Goal: Task Accomplishment & Management: Use online tool/utility

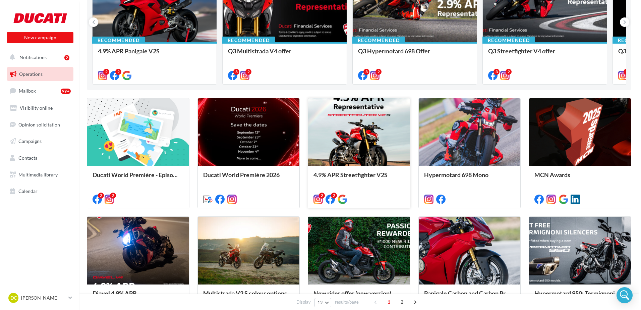
scroll to position [118, 0]
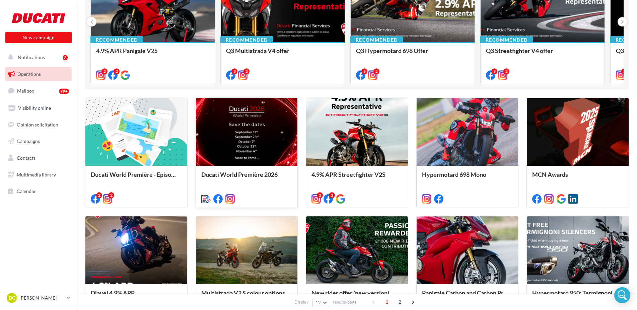
click at [234, 131] on div at bounding box center [247, 132] width 102 height 68
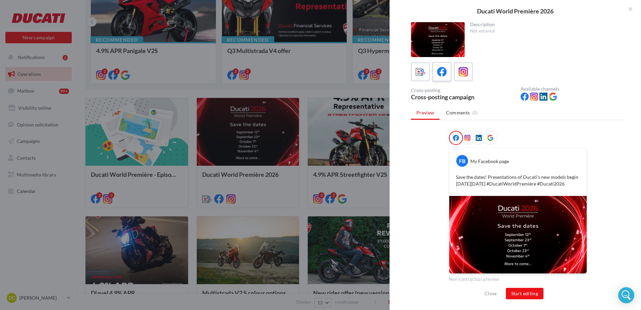
click at [441, 73] on icon at bounding box center [442, 72] width 10 height 10
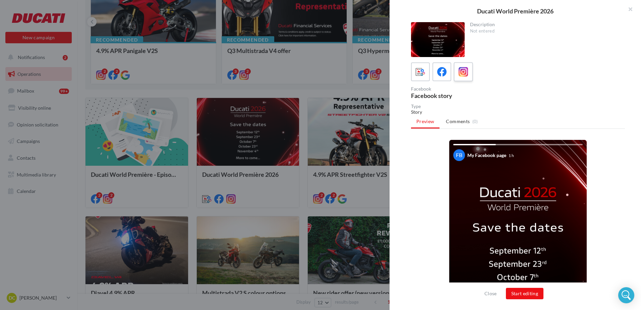
click at [465, 72] on icon at bounding box center [463, 72] width 10 height 10
click at [416, 77] on div at bounding box center [420, 72] width 12 height 12
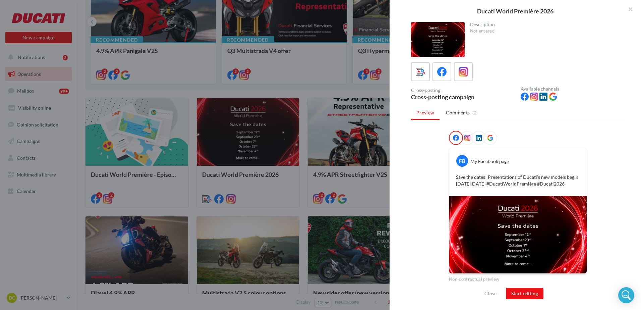
click at [469, 136] on div at bounding box center [467, 138] width 14 height 14
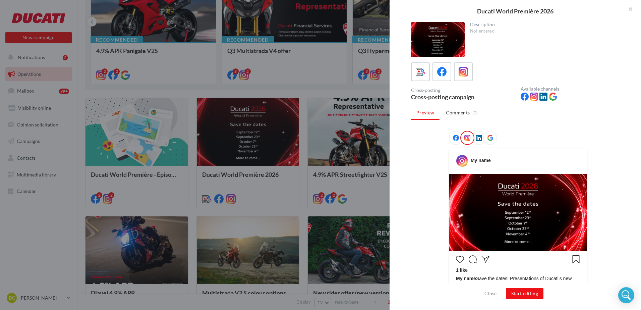
click at [477, 137] on icon at bounding box center [478, 138] width 6 height 6
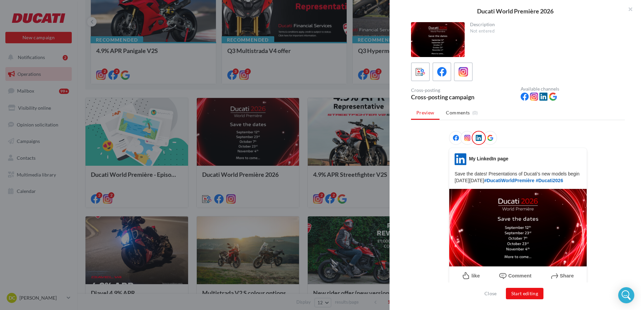
click at [488, 138] on icon at bounding box center [490, 138] width 6 height 6
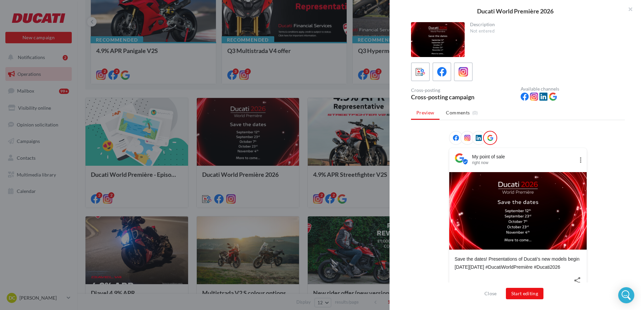
click at [455, 141] on div at bounding box center [456, 138] width 14 height 14
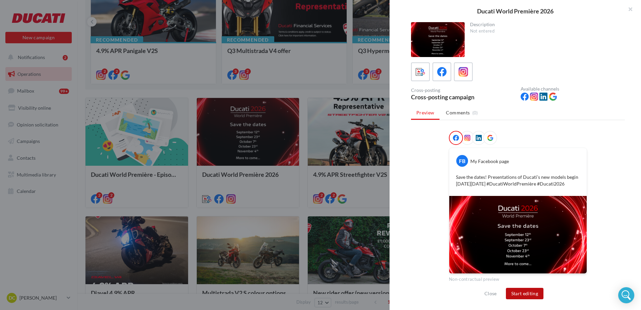
click at [520, 292] on button "Start editing" at bounding box center [525, 292] width 38 height 11
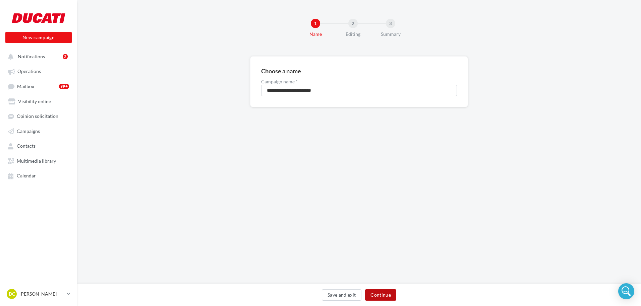
click at [374, 296] on button "Continue" at bounding box center [380, 294] width 31 height 11
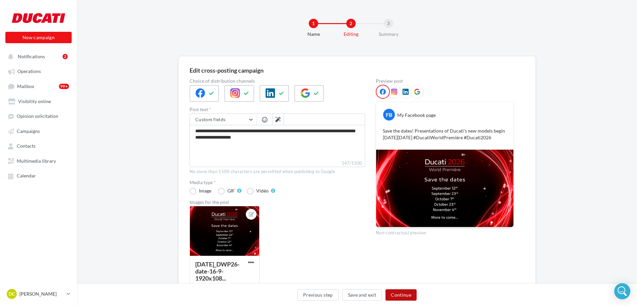
click at [401, 296] on button "Continue" at bounding box center [401, 294] width 31 height 11
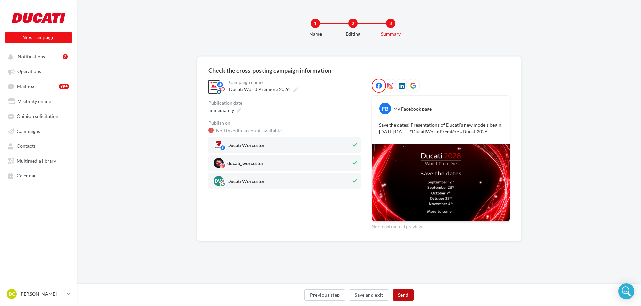
click at [401, 296] on button "Send" at bounding box center [402, 294] width 21 height 11
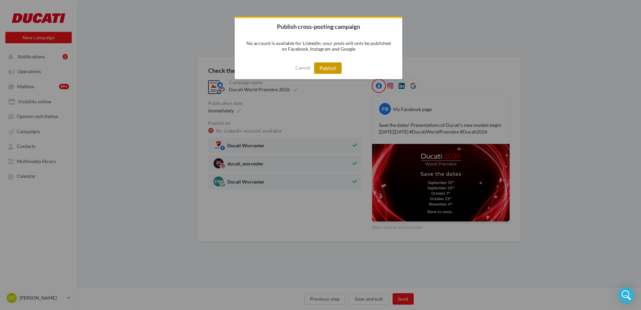
click at [329, 68] on button "Publish" at bounding box center [328, 67] width 28 height 11
click at [329, 69] on div at bounding box center [327, 68] width 5 height 6
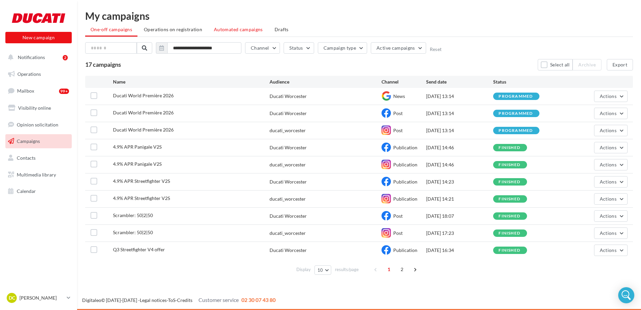
click at [238, 28] on span "Automated campaigns" at bounding box center [238, 29] width 49 height 6
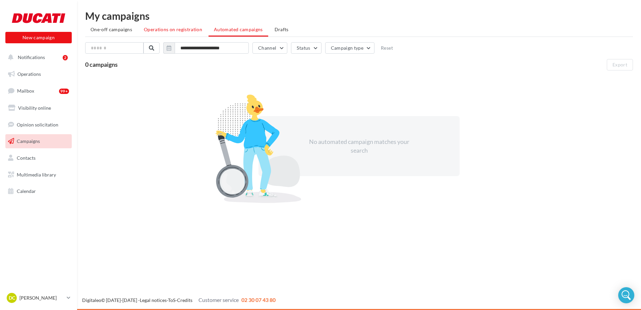
click at [176, 28] on span "Operations on registration" at bounding box center [173, 29] width 58 height 6
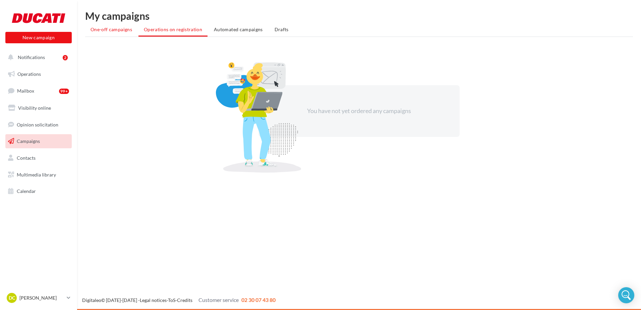
click at [119, 27] on span "One-off campaigns" at bounding box center [111, 29] width 42 height 6
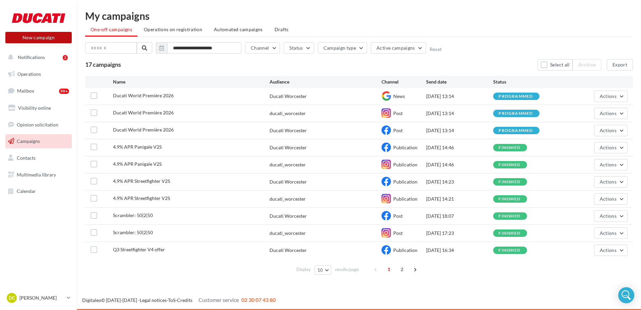
click at [26, 39] on button "New campaign" at bounding box center [38, 37] width 66 height 11
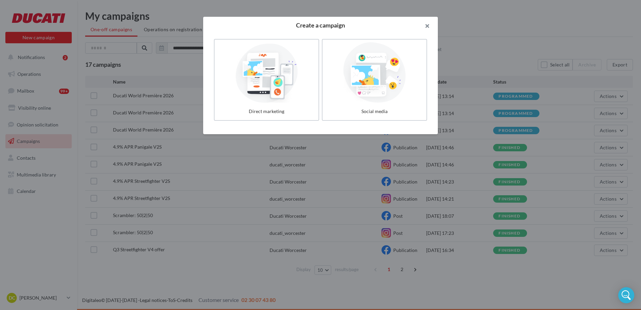
click at [428, 24] on button "button" at bounding box center [424, 27] width 27 height 20
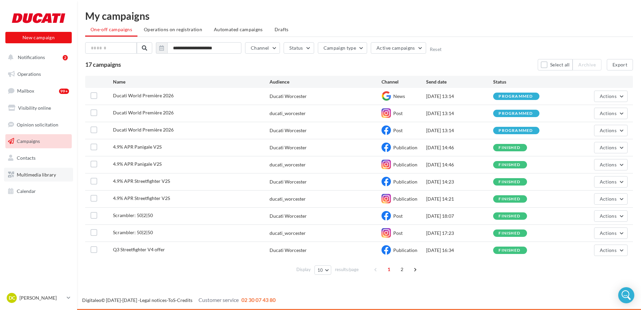
click at [32, 173] on span "Multimedia library" at bounding box center [36, 175] width 39 height 6
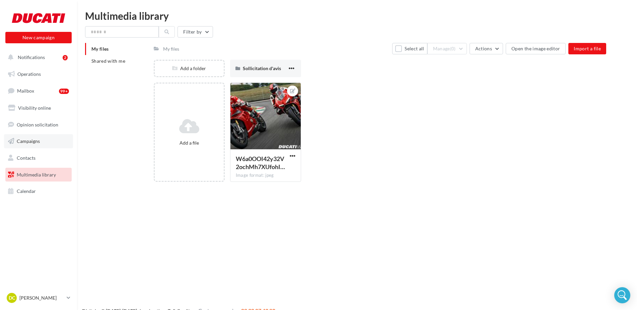
click at [29, 135] on link "Campaigns" at bounding box center [38, 141] width 69 height 14
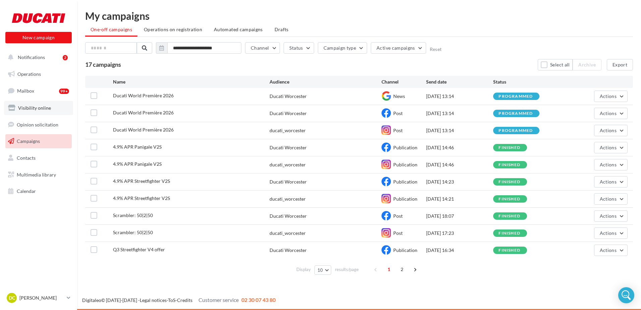
click at [24, 107] on span "Visibility online" at bounding box center [34, 108] width 33 height 6
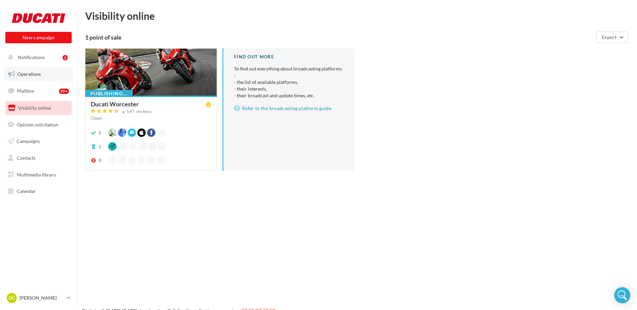
click at [23, 77] on link "Operations" at bounding box center [38, 74] width 69 height 14
